Goal: Find contact information: Find contact information

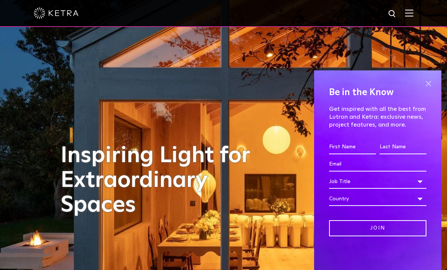
click at [432, 83] on span at bounding box center [427, 83] width 11 height 11
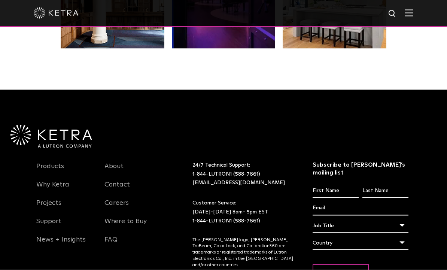
scroll to position [1394, 0]
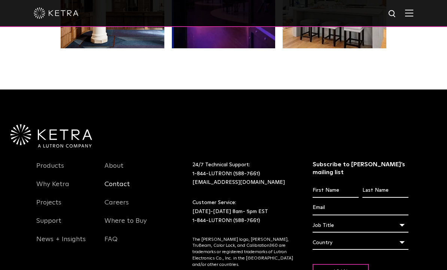
click at [123, 188] on link "Contact" at bounding box center [116, 188] width 25 height 17
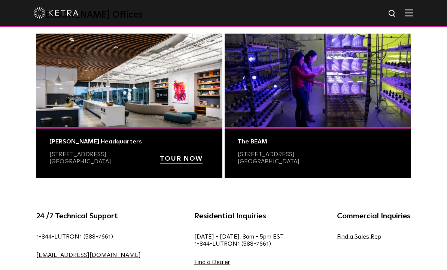
scroll to position [288, 0]
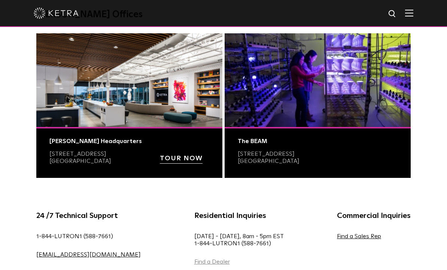
click at [194, 263] on link "Find a Dealer" at bounding box center [212, 261] width 36 height 6
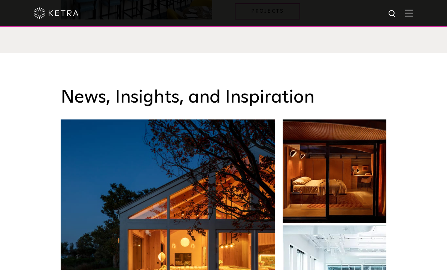
scroll to position [1004, 0]
